Goal: Task Accomplishment & Management: Complete application form

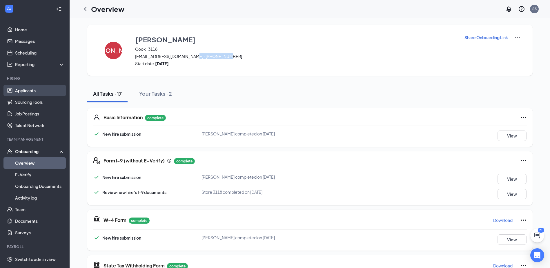
click at [28, 88] on link "Applicants" at bounding box center [40, 91] width 50 height 12
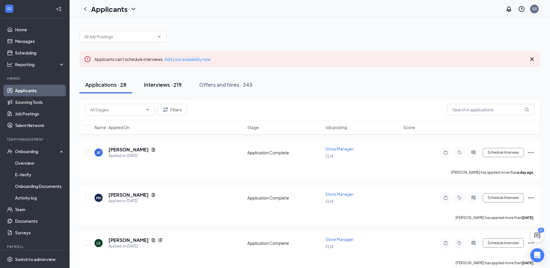
click at [154, 88] on button "Interviews · 219" at bounding box center [163, 84] width 50 height 17
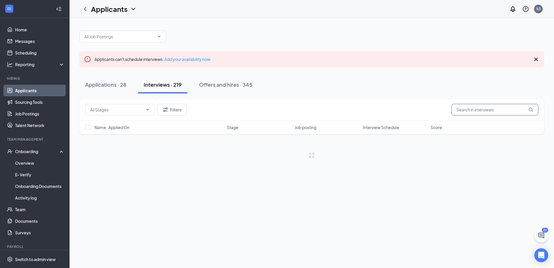
click at [485, 113] on input "text" at bounding box center [494, 110] width 87 height 12
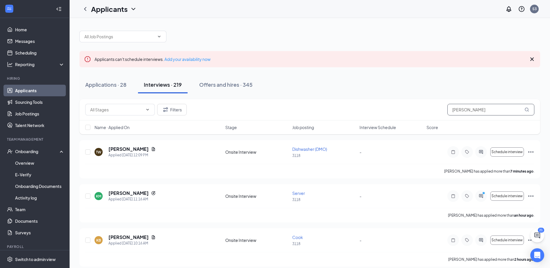
type input "[PERSON_NAME]"
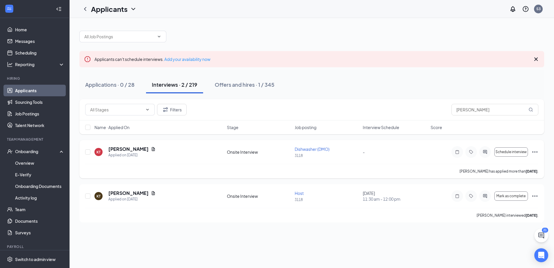
click at [535, 153] on icon "Ellipses" at bounding box center [534, 151] width 7 height 7
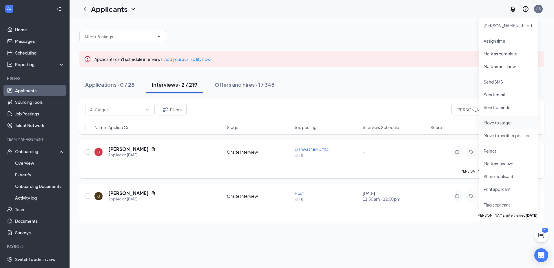
click at [508, 125] on li "Move to stage" at bounding box center [508, 122] width 59 height 13
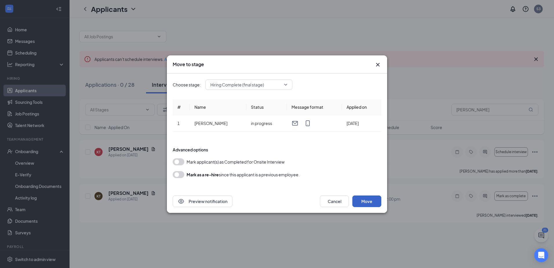
click at [375, 203] on button "Move" at bounding box center [366, 201] width 29 height 12
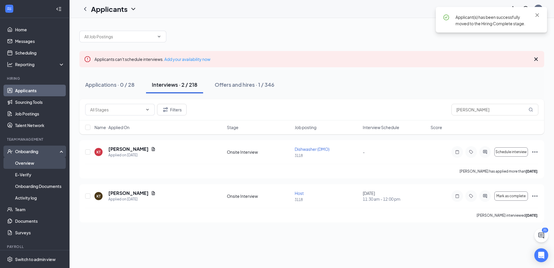
click at [35, 161] on link "Overview" at bounding box center [40, 163] width 50 height 12
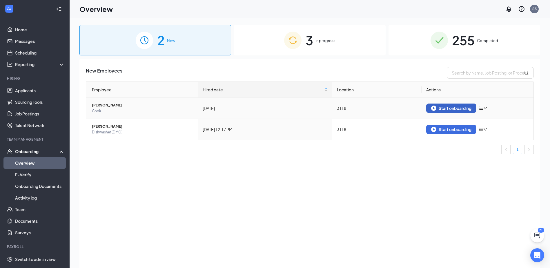
click at [444, 109] on div "Start onboarding" at bounding box center [451, 107] width 40 height 5
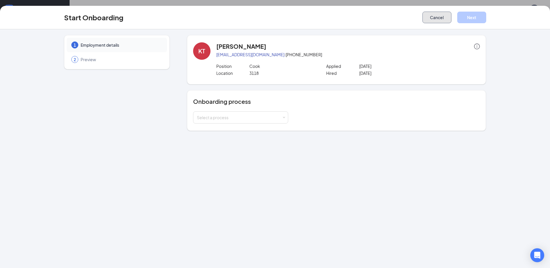
click at [435, 18] on button "Cancel" at bounding box center [436, 18] width 29 height 12
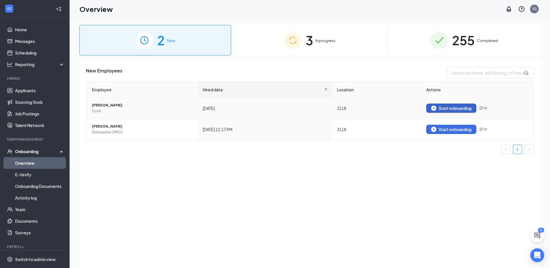
click at [457, 105] on button "Start onboarding" at bounding box center [451, 107] width 50 height 9
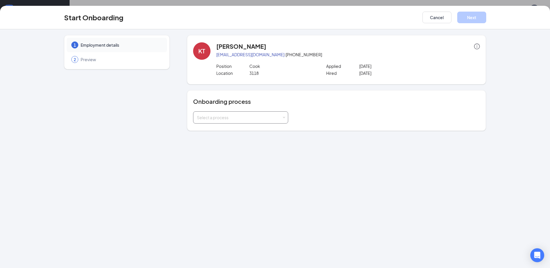
click at [245, 113] on div "Select a process" at bounding box center [240, 118] width 87 height 12
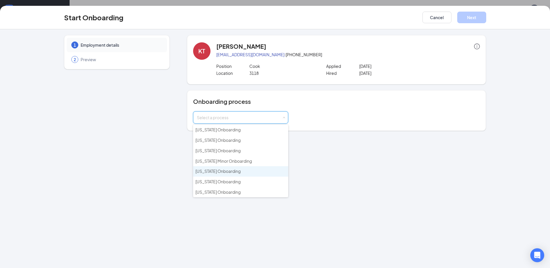
click at [234, 173] on li "[US_STATE] Onboarding" at bounding box center [240, 171] width 95 height 10
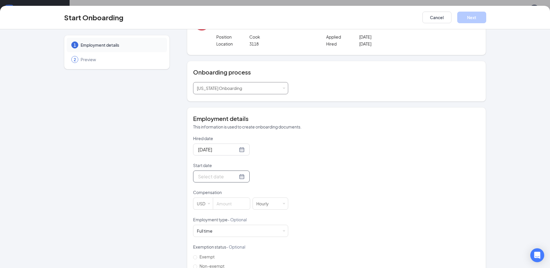
scroll to position [58, 0]
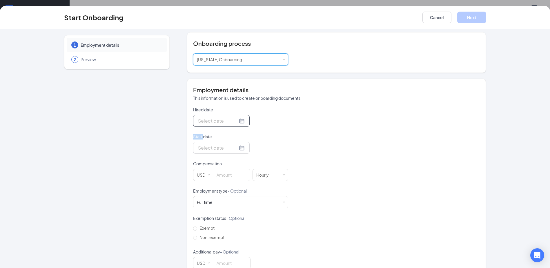
click at [234, 119] on div at bounding box center [221, 120] width 47 height 7
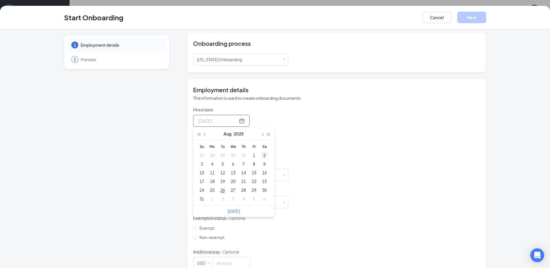
type input "[DATE]"
click at [262, 134] on button "button" at bounding box center [262, 134] width 6 height 12
type input "[DATE]"
click at [223, 153] on div "2" at bounding box center [222, 155] width 7 height 7
click at [236, 146] on div at bounding box center [221, 147] width 47 height 7
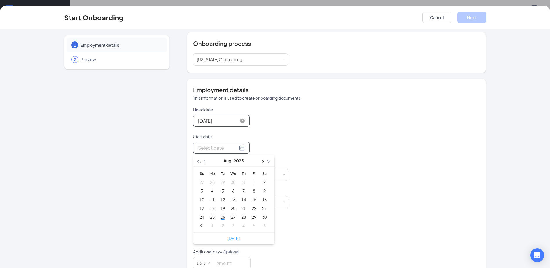
click at [261, 163] on button "button" at bounding box center [262, 161] width 6 height 12
type input "[DATE]"
click at [233, 183] on div "3" at bounding box center [232, 181] width 7 height 7
click at [227, 176] on input at bounding box center [231, 175] width 37 height 12
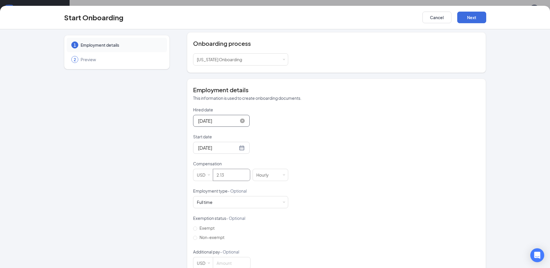
type input "2.13"
click at [469, 106] on div "Employment details This information is used to create onboarding documents. Hir…" at bounding box center [336, 177] width 287 height 183
click at [475, 21] on button "Next" at bounding box center [471, 18] width 29 height 12
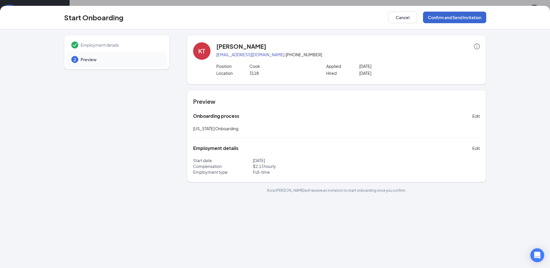
scroll to position [0, 0]
click at [451, 22] on button "Confirm and Send Invitation" at bounding box center [454, 18] width 63 height 12
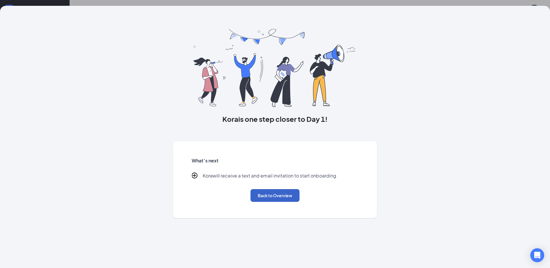
click at [276, 200] on button "Back to Overview" at bounding box center [274, 195] width 49 height 13
